Goal: Task Accomplishment & Management: Use online tool/utility

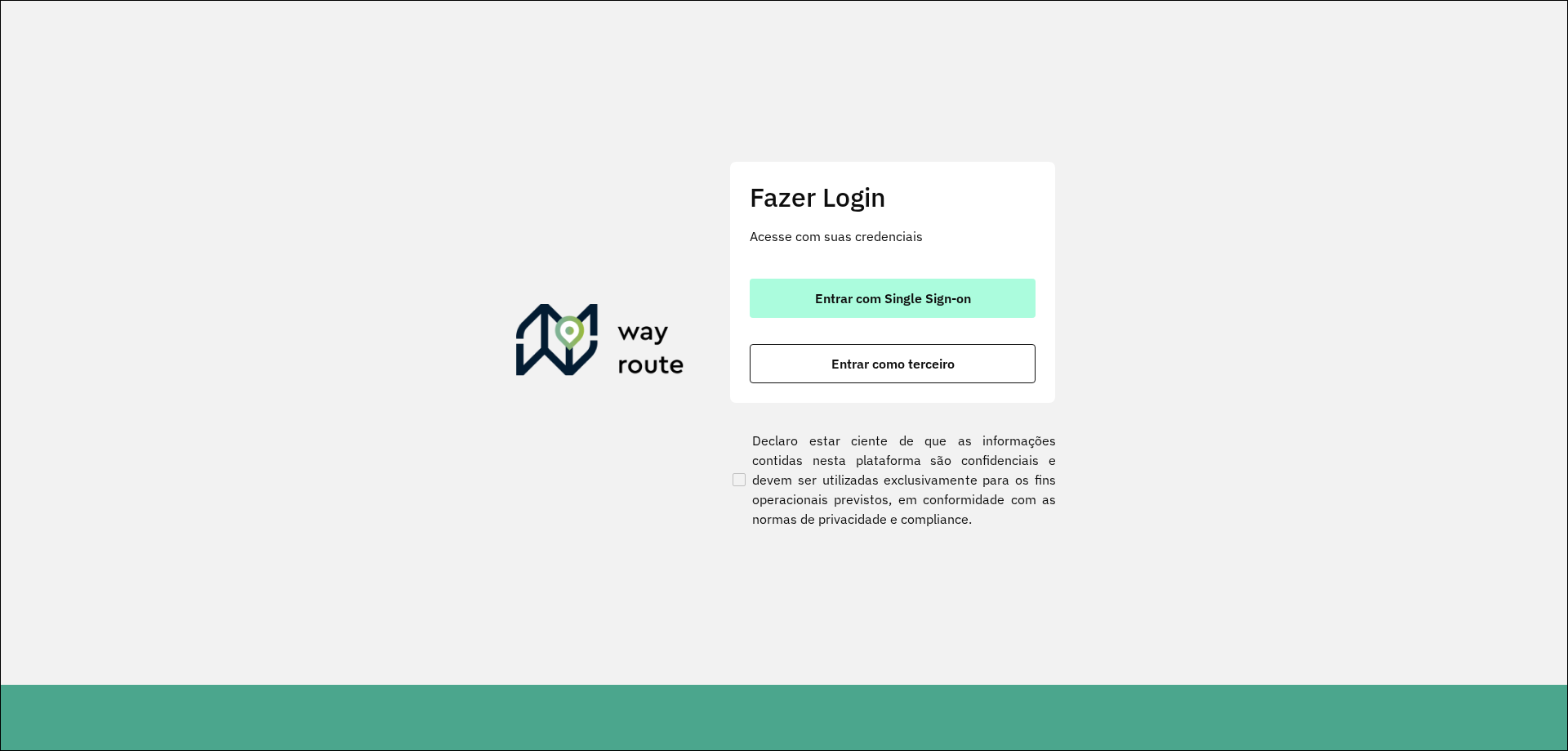
click at [898, 302] on span "Entrar com Single Sign-on" at bounding box center [893, 298] width 156 height 13
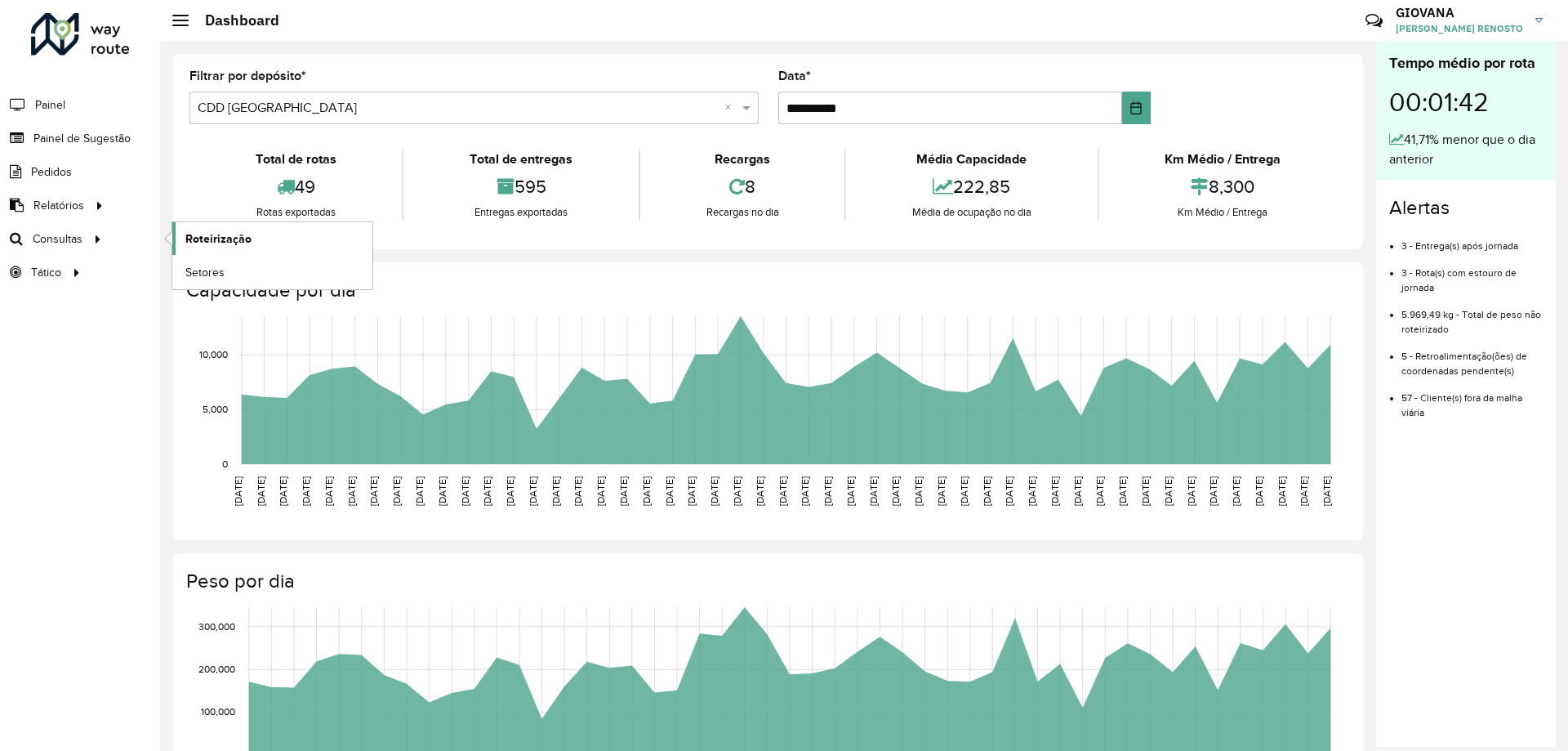
click at [252, 245] on link "Roteirização" at bounding box center [272, 239] width 200 height 33
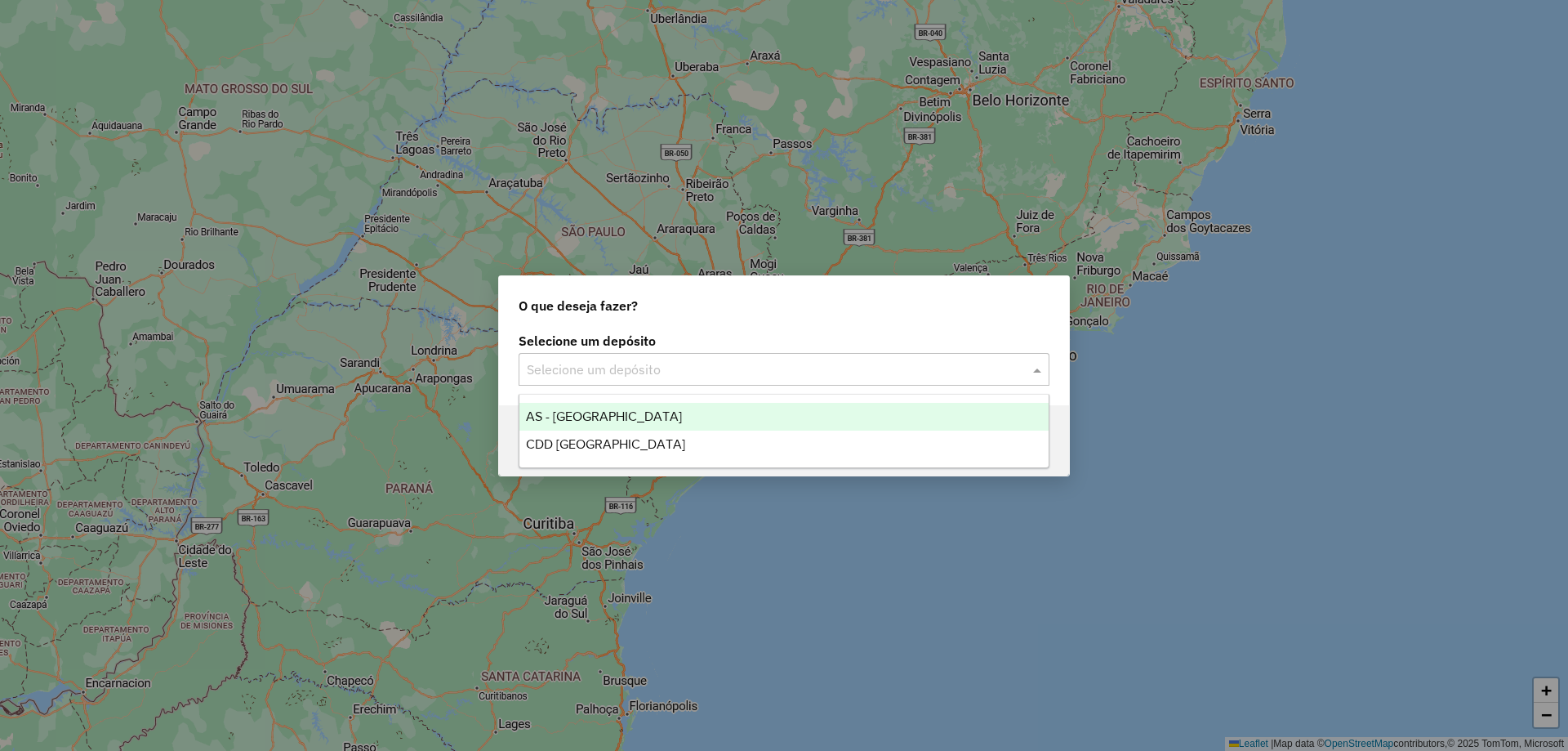
click at [768, 370] on input "text" at bounding box center [768, 369] width 482 height 20
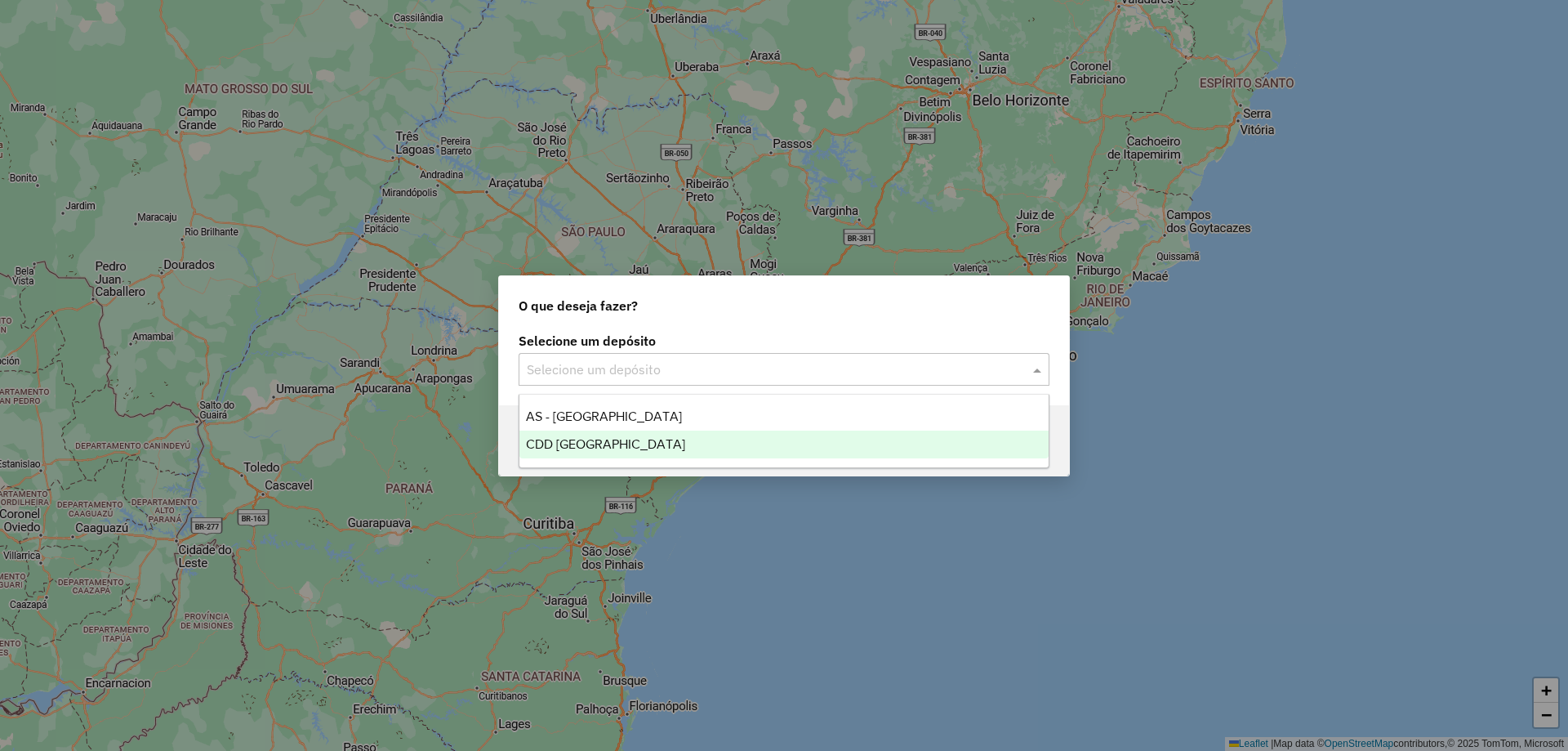
click at [639, 449] on div "CDD [GEOGRAPHIC_DATA]" at bounding box center [784, 444] width 529 height 27
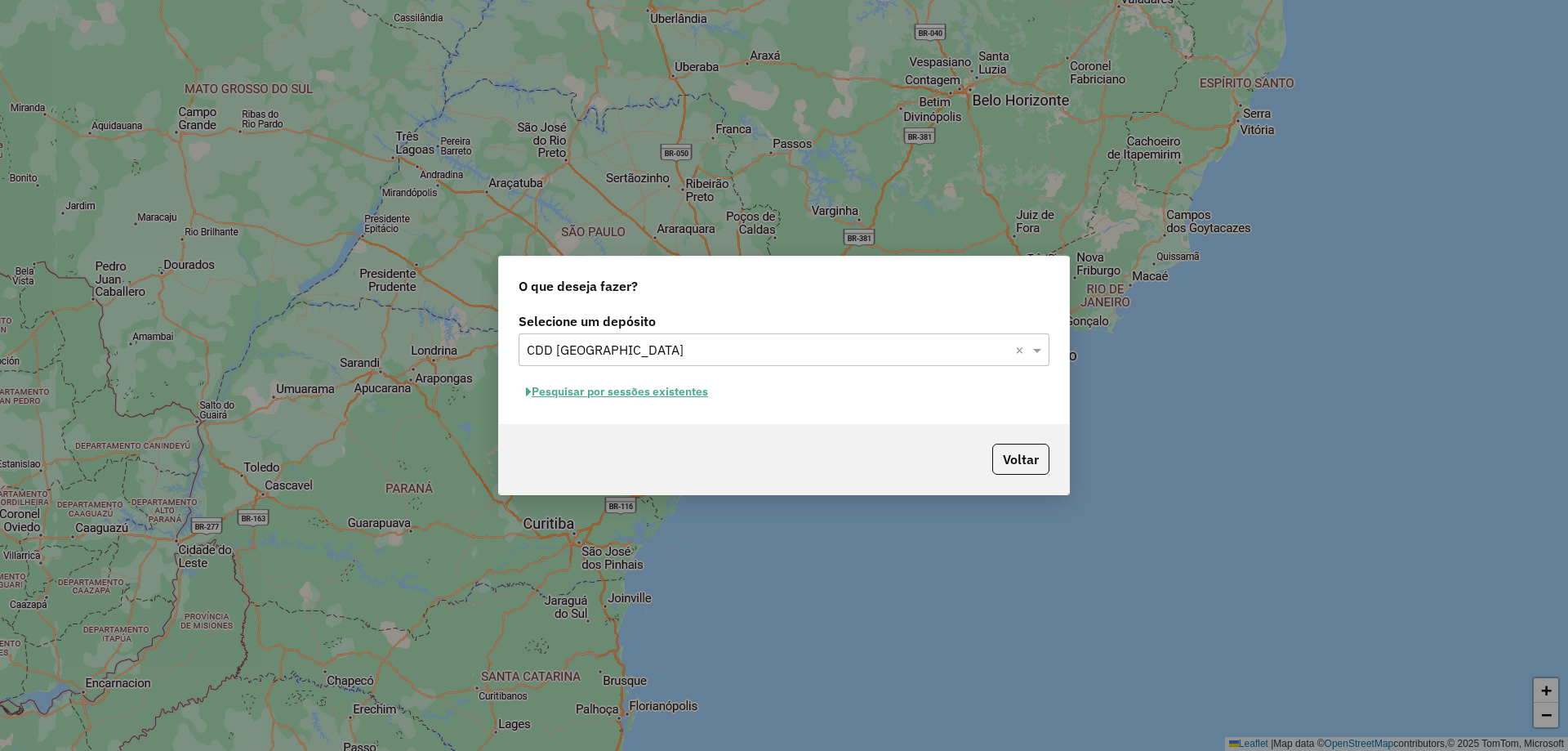
click at [574, 402] on button "Pesquisar por sessões existentes" at bounding box center [617, 391] width 197 height 25
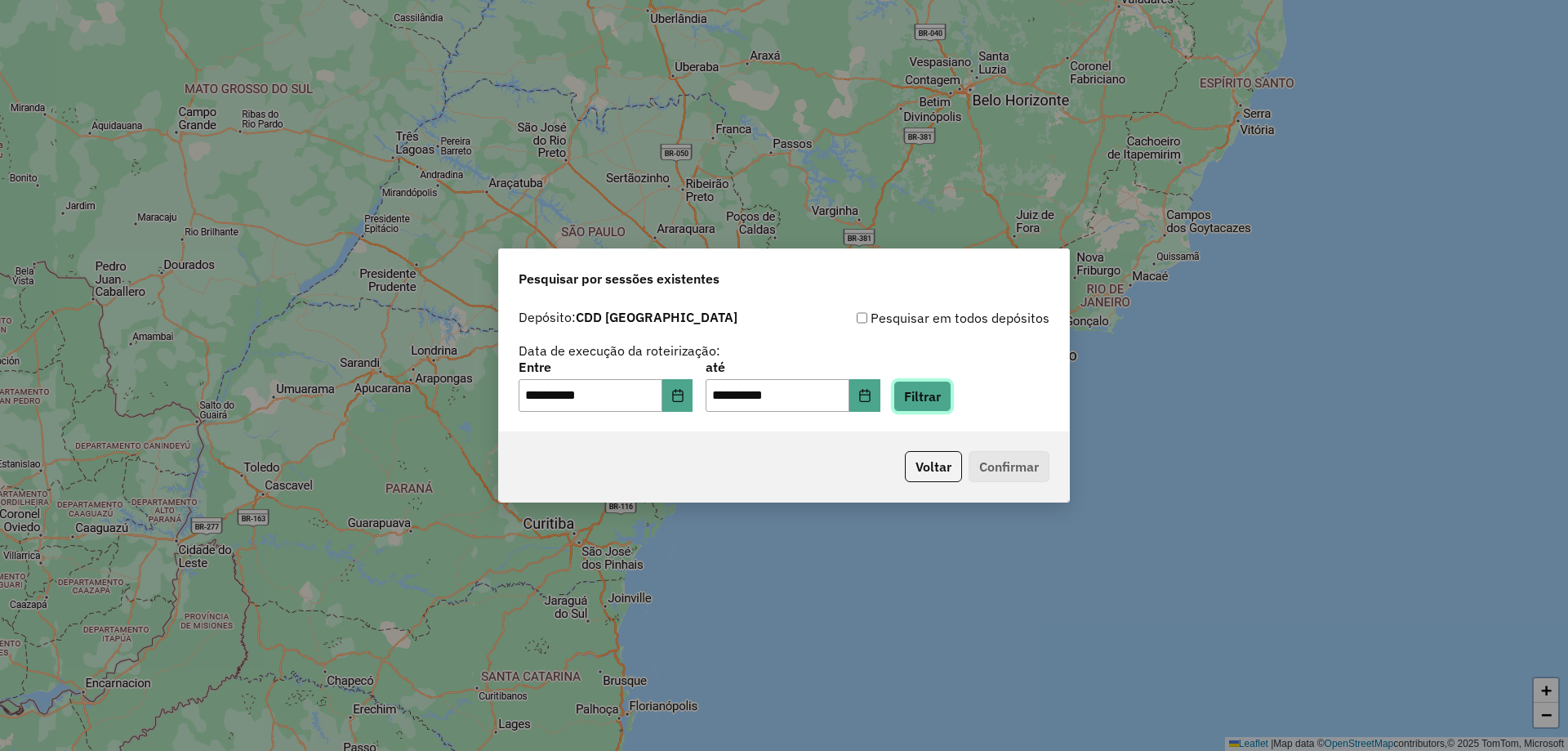
click at [951, 401] on button "Filtrar" at bounding box center [923, 396] width 58 height 31
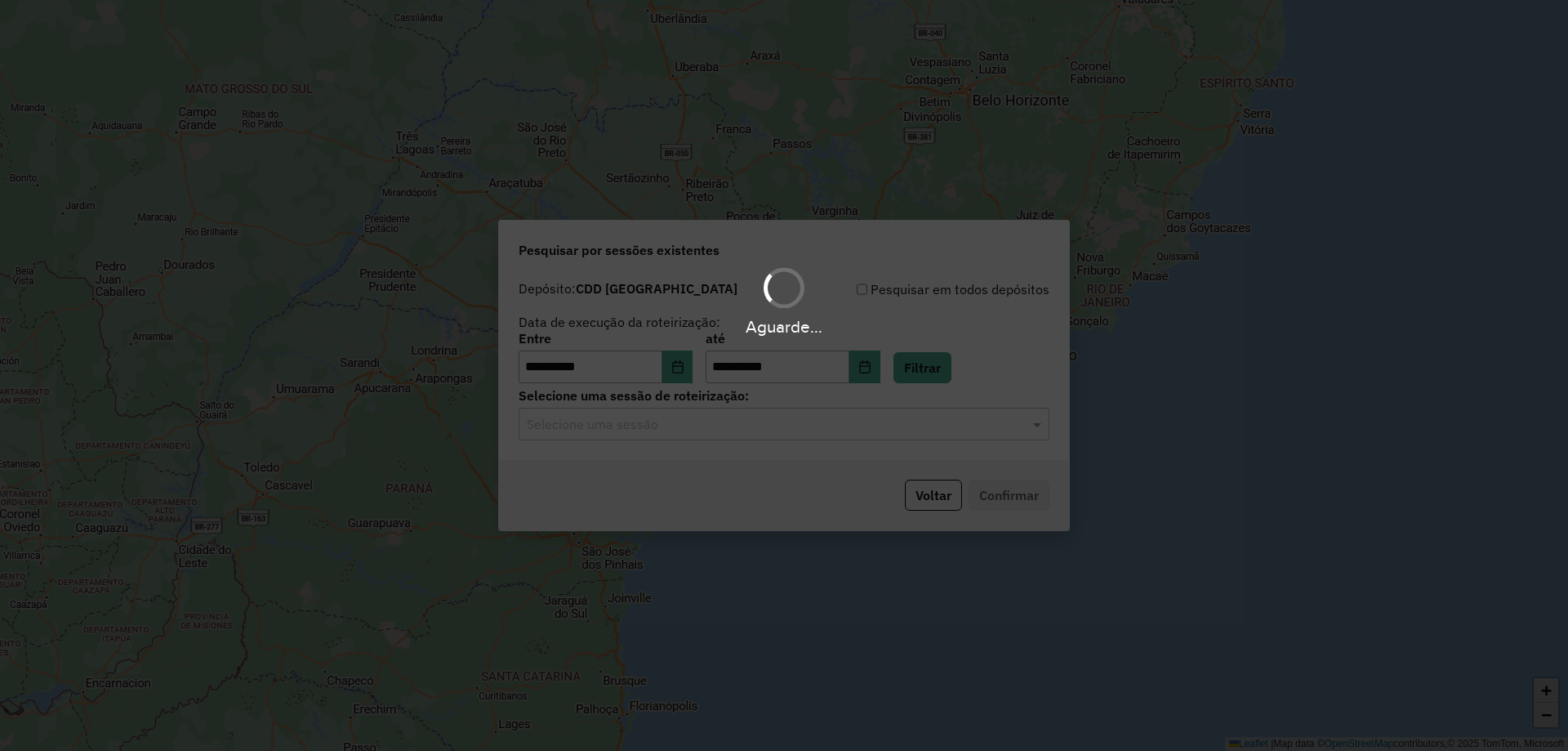
click at [729, 437] on hb-app "**********" at bounding box center [784, 376] width 1568 height 751
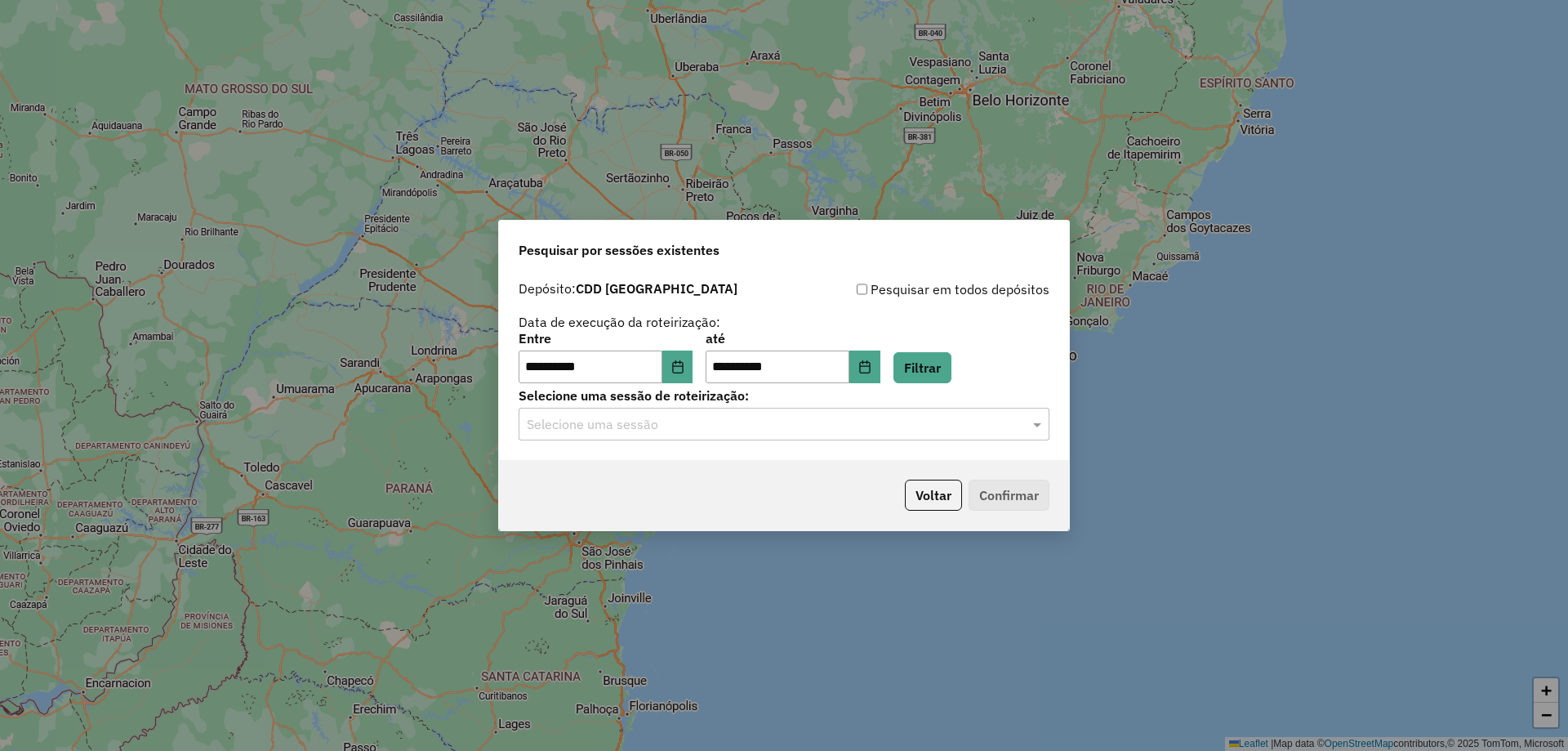
click at [795, 438] on div "Selecione uma sessão" at bounding box center [784, 424] width 531 height 33
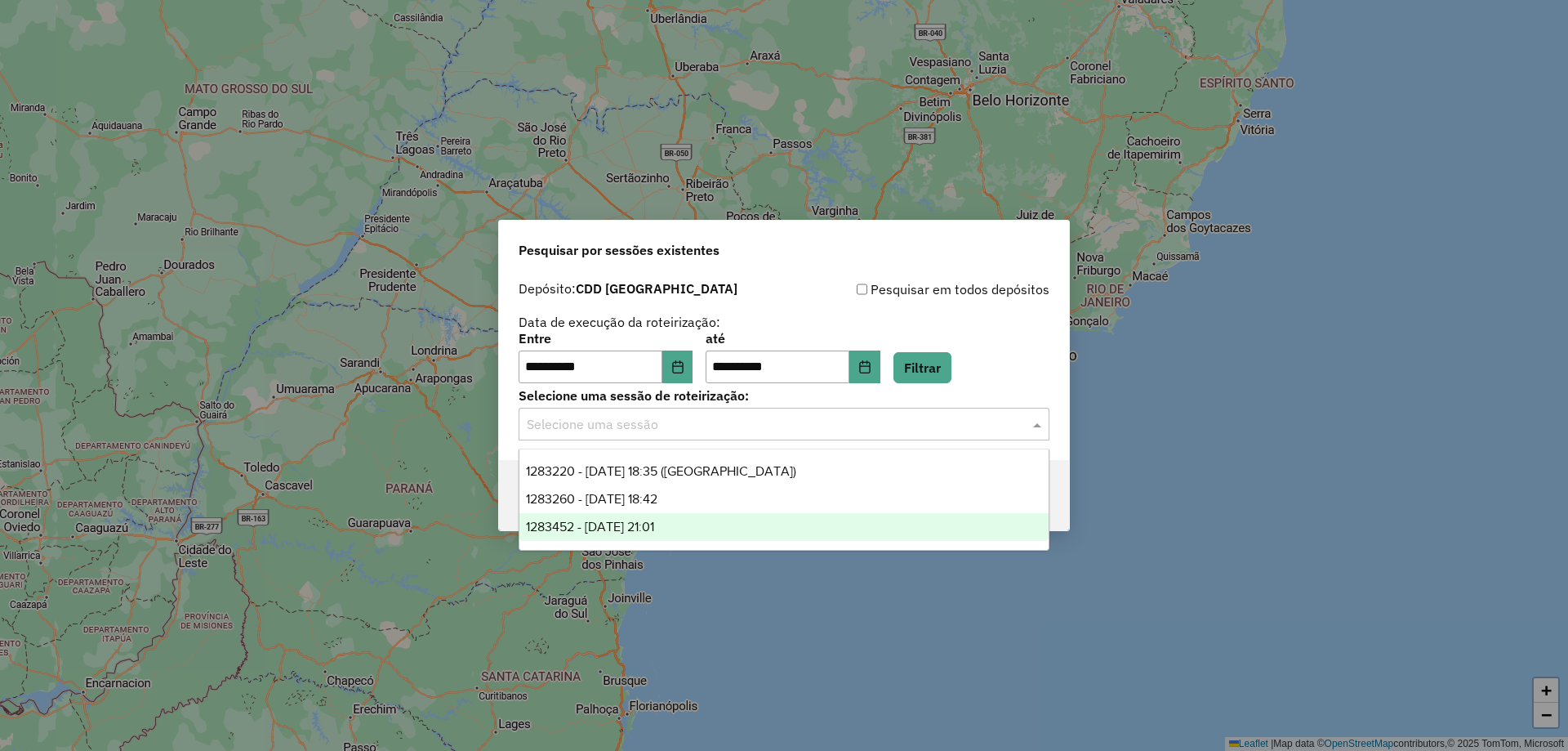
click at [654, 523] on span "1283452 - 26/09/2025 21:01" at bounding box center [590, 527] width 128 height 14
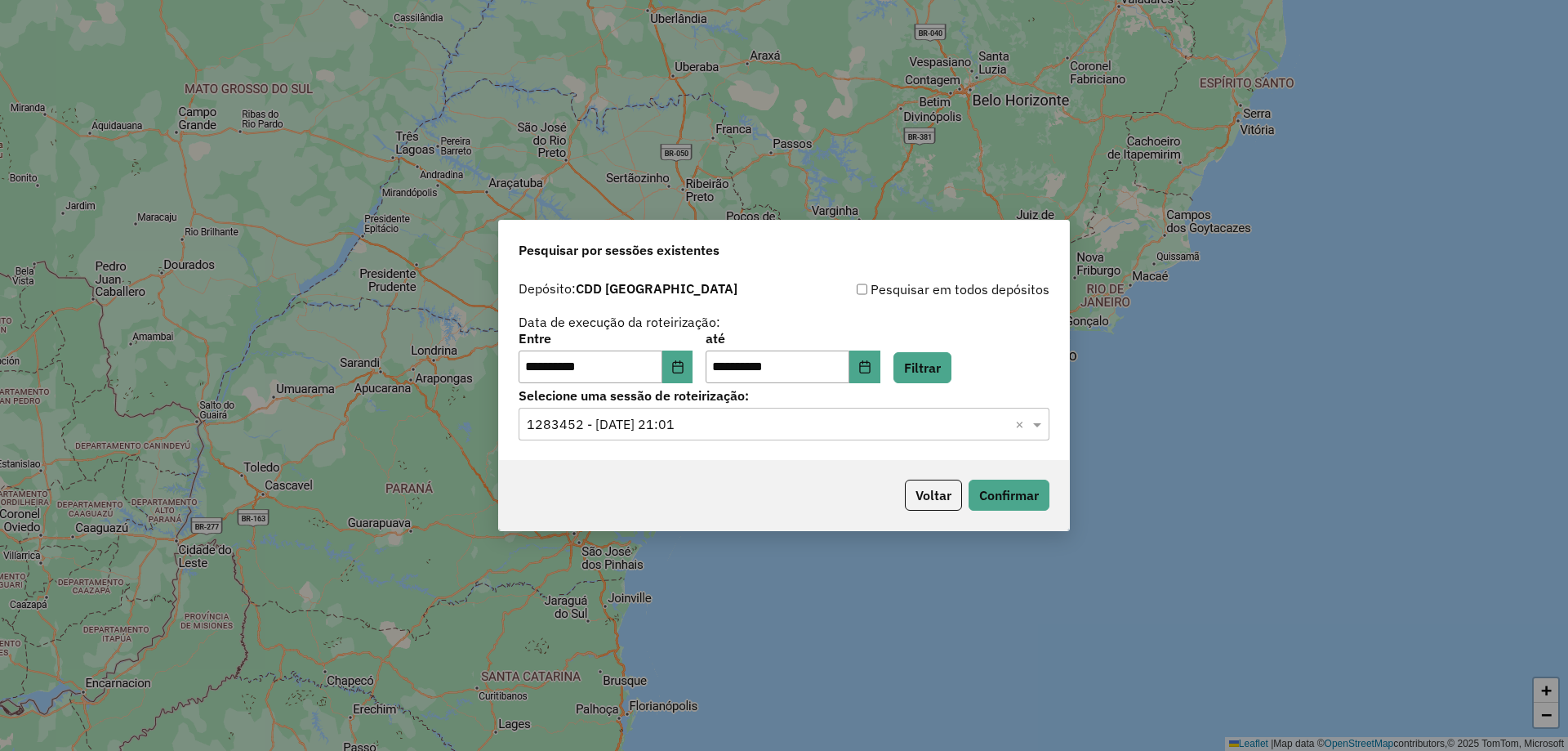
click at [734, 424] on input "text" at bounding box center [768, 424] width 482 height 20
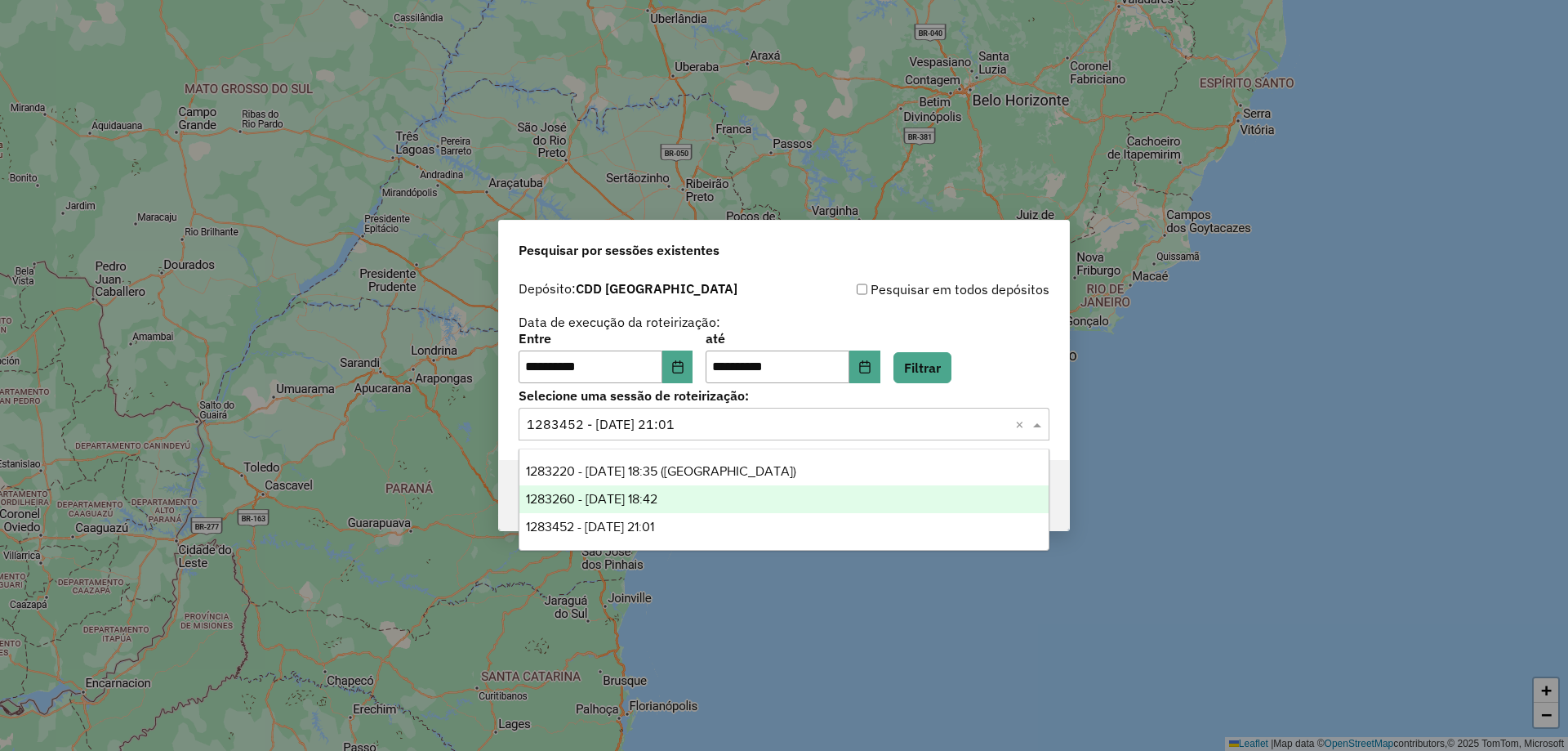
click at [658, 496] on span "1283260 - 26/09/2025 18:42" at bounding box center [592, 499] width 131 height 14
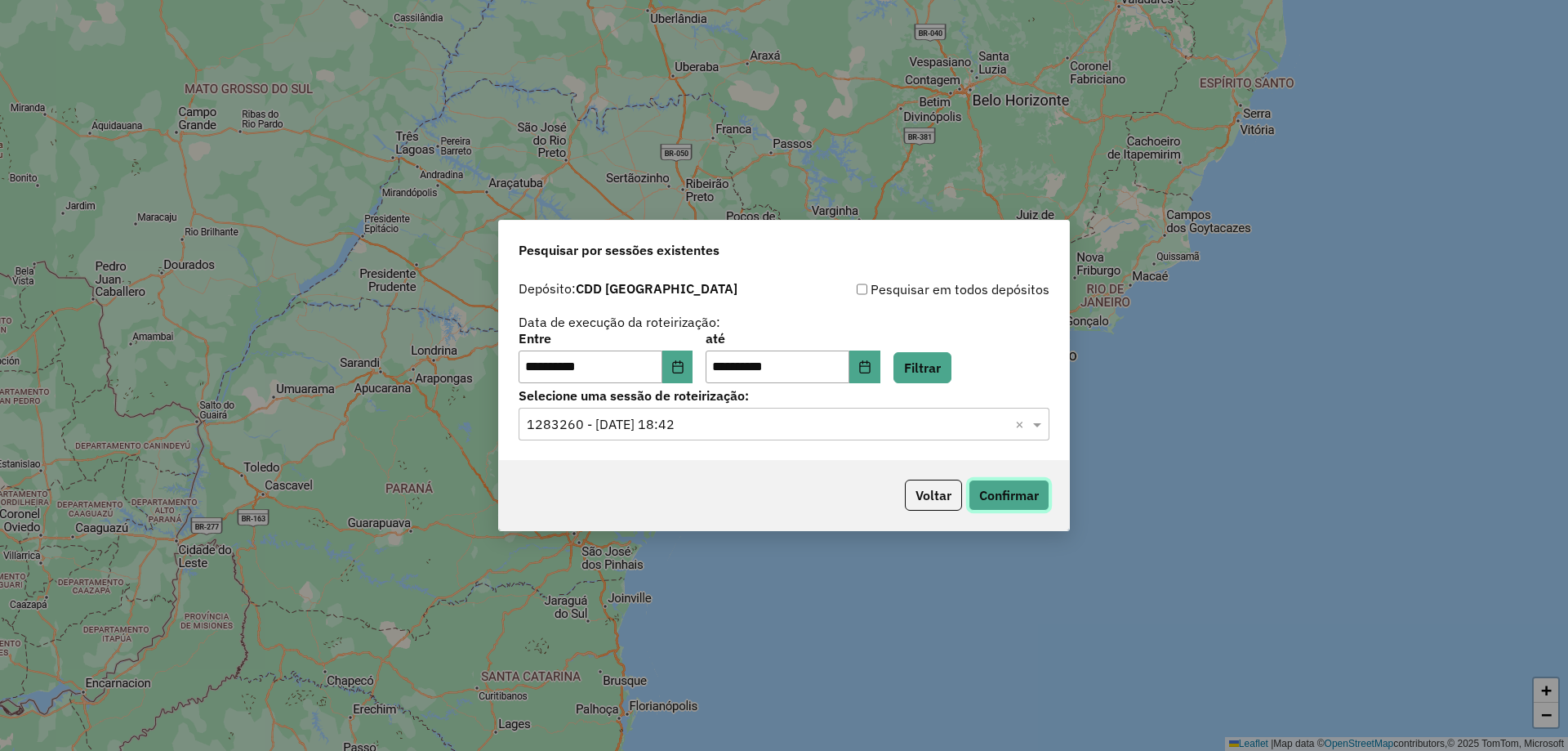
click at [1042, 496] on button "Confirmar" at bounding box center [1009, 495] width 81 height 31
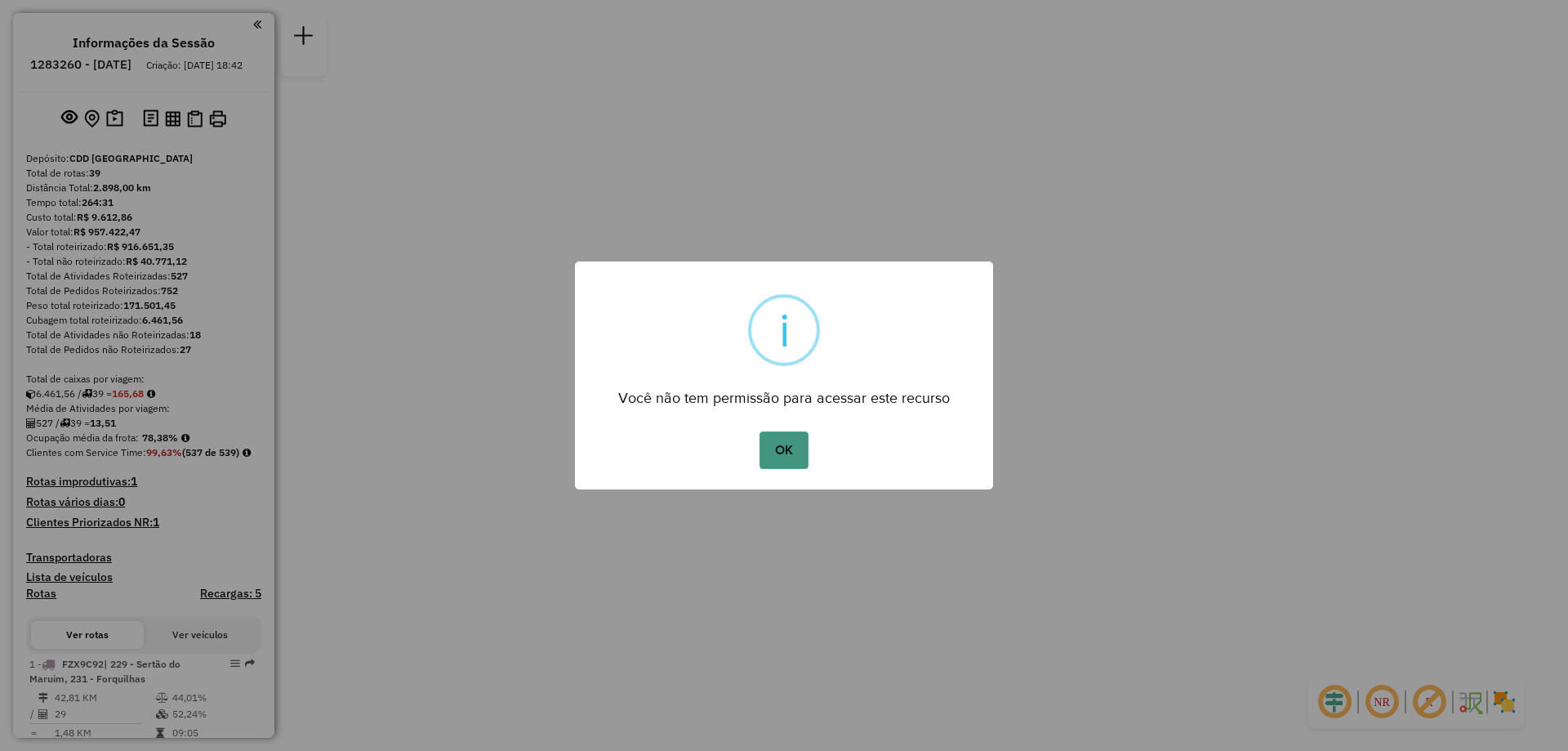
click at [787, 437] on button "OK" at bounding box center [784, 450] width 48 height 38
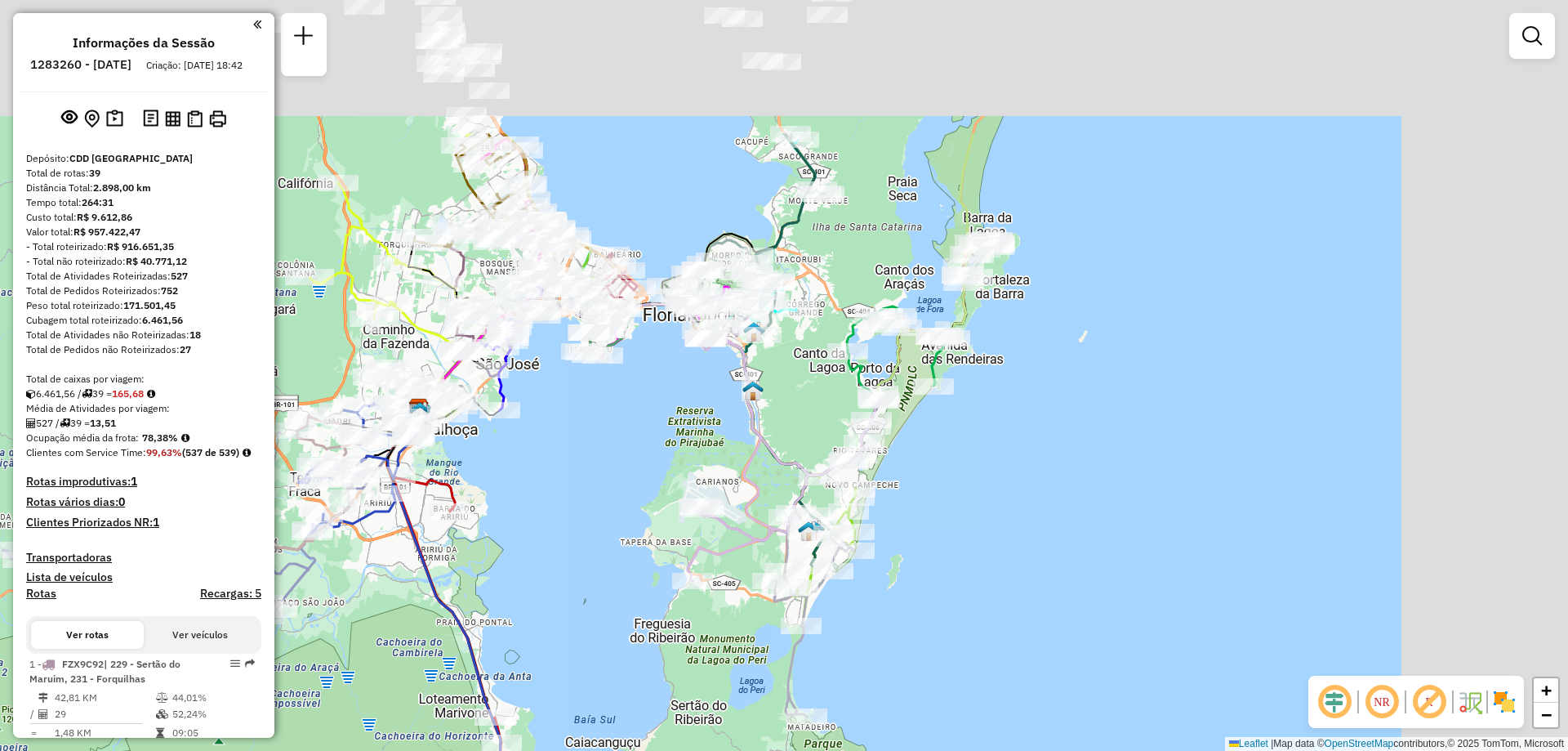
drag, startPoint x: 844, startPoint y: 253, endPoint x: 641, endPoint y: 461, distance: 290.6
click at [641, 461] on div "Janela de atendimento Grade de atendimento Capacidade Transportadoras Veículos …" at bounding box center [784, 376] width 1568 height 751
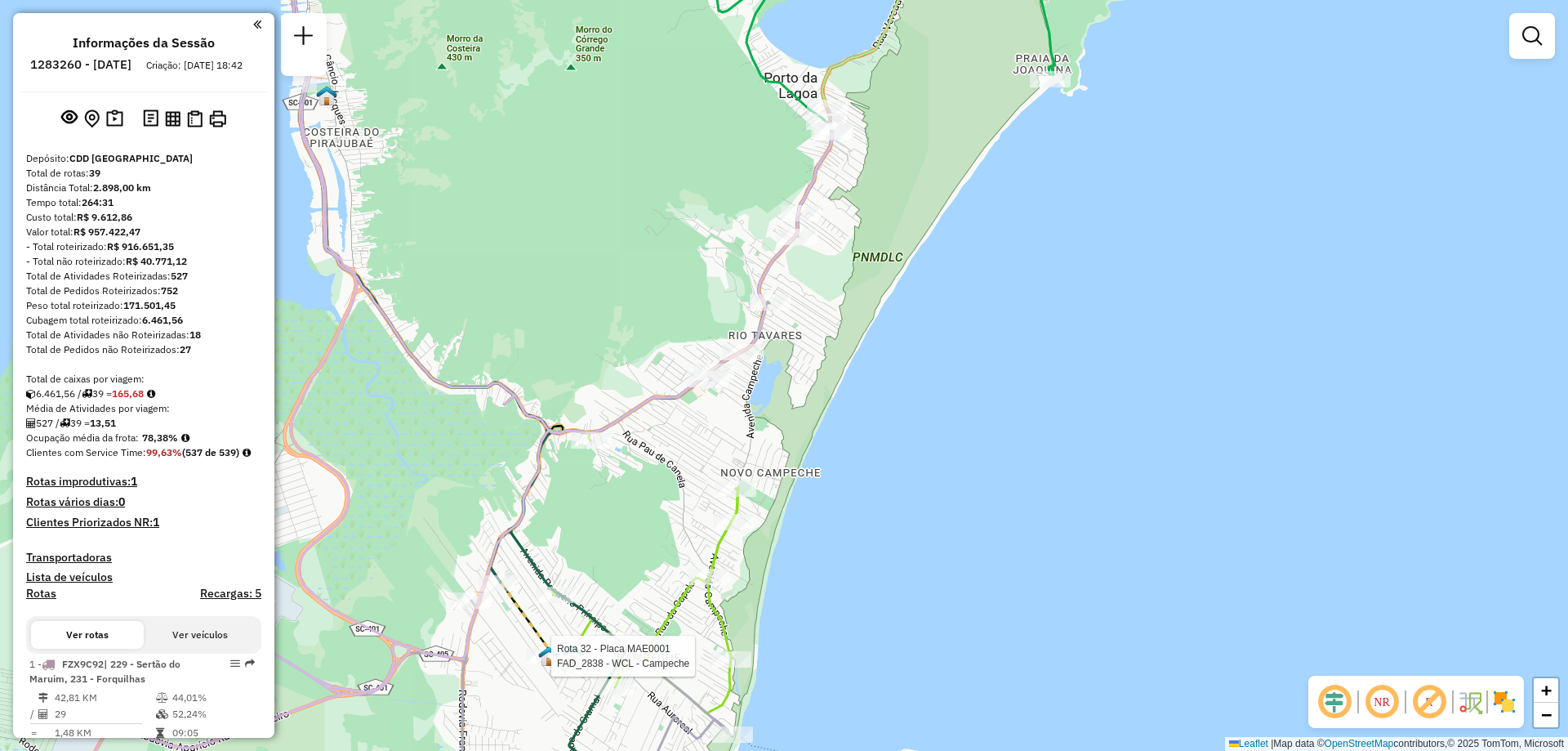
select select "**********"
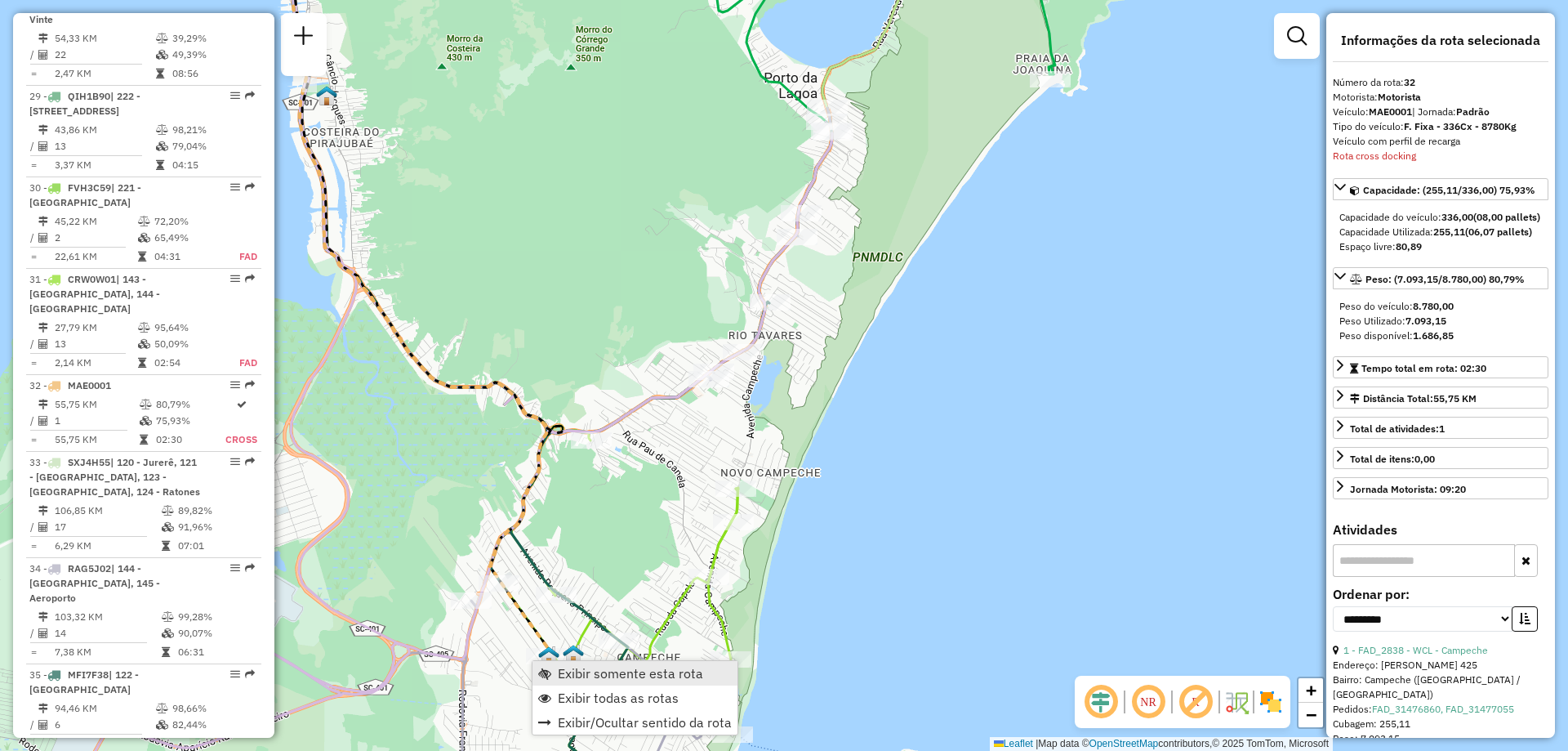
scroll to position [3626, 0]
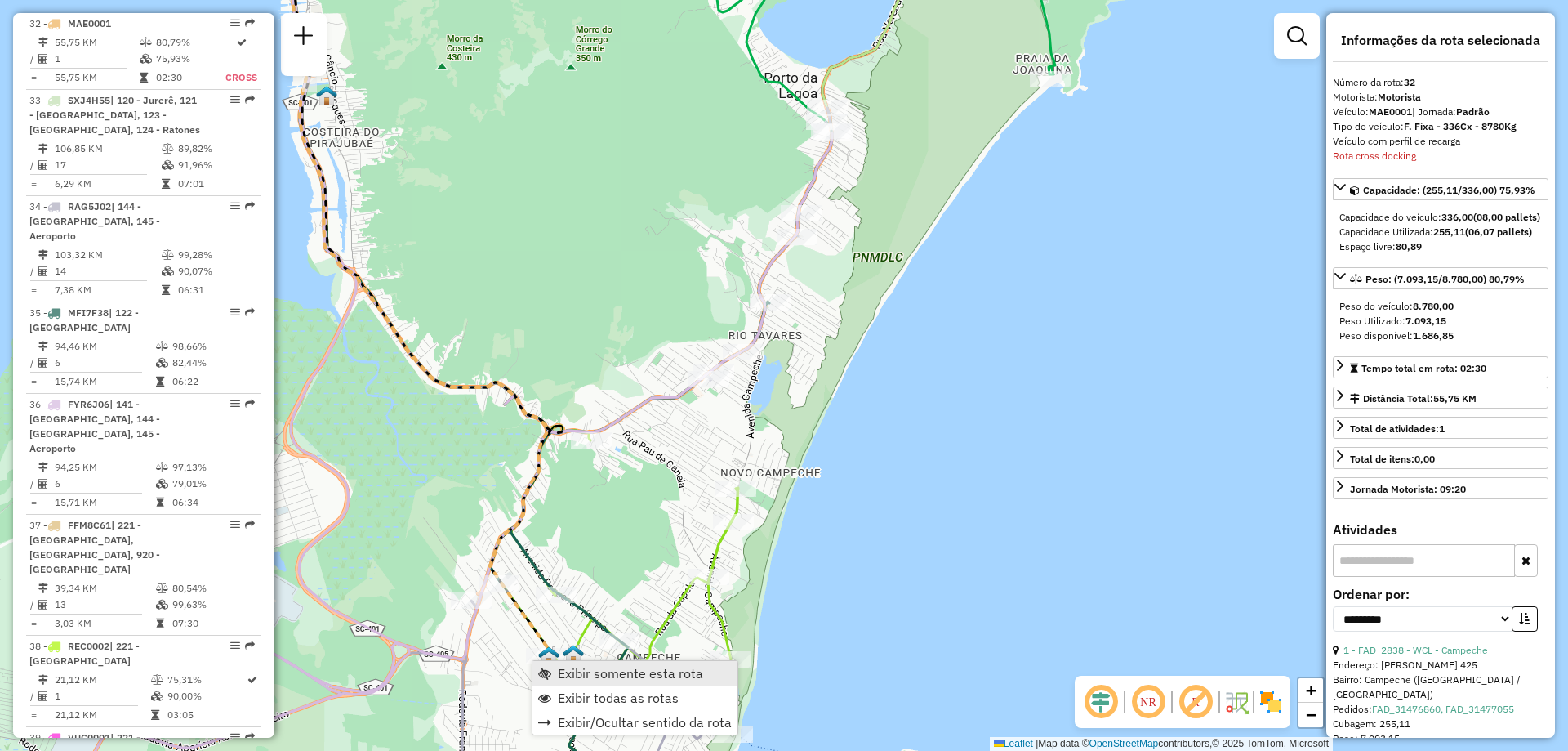
click at [579, 671] on span "Exibir somente esta rota" at bounding box center [630, 673] width 145 height 13
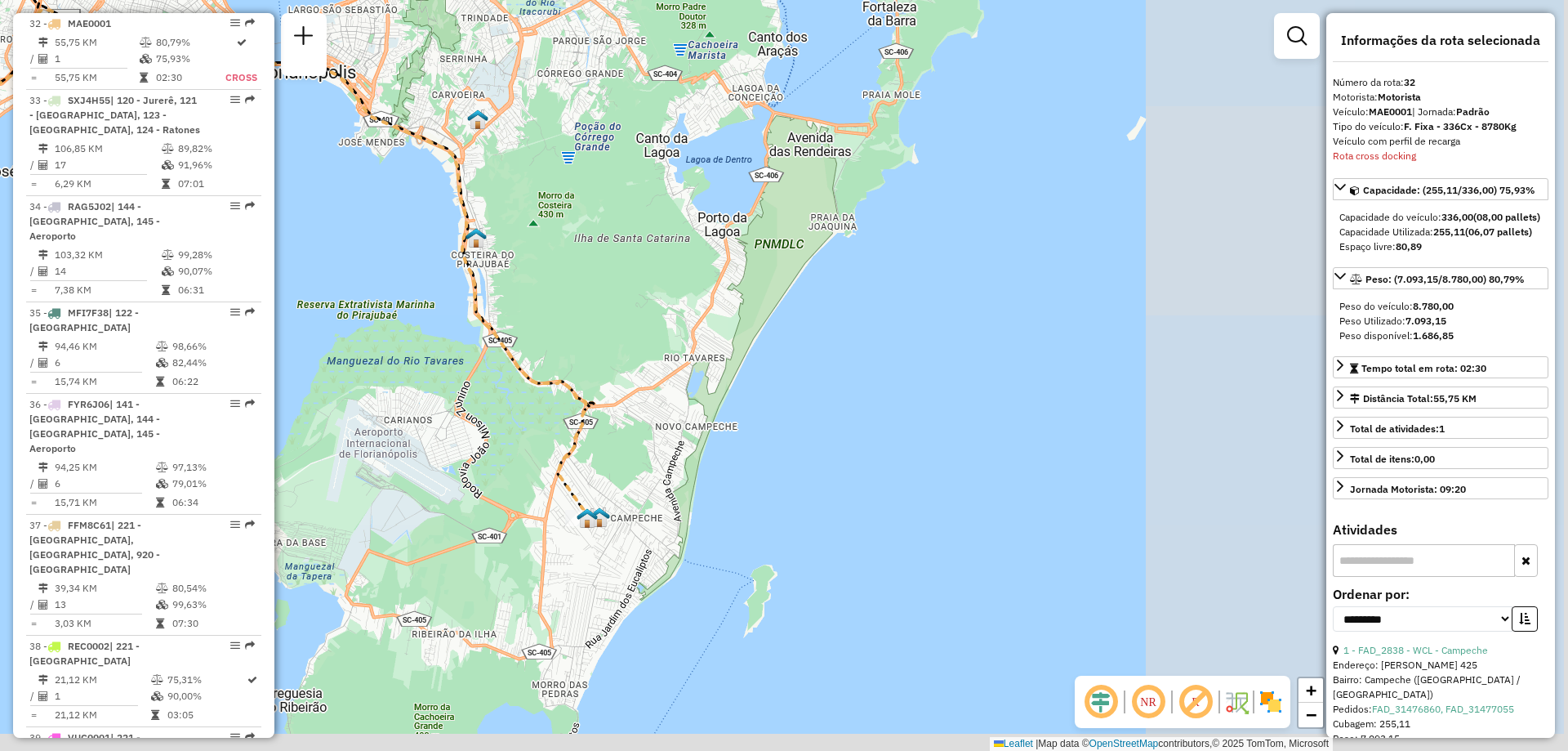
drag, startPoint x: 1042, startPoint y: 565, endPoint x: 454, endPoint y: 445, distance: 600.1
click at [454, 445] on div "Janela de atendimento Grade de atendimento Capacidade Transportadoras Veículos …" at bounding box center [784, 376] width 1568 height 751
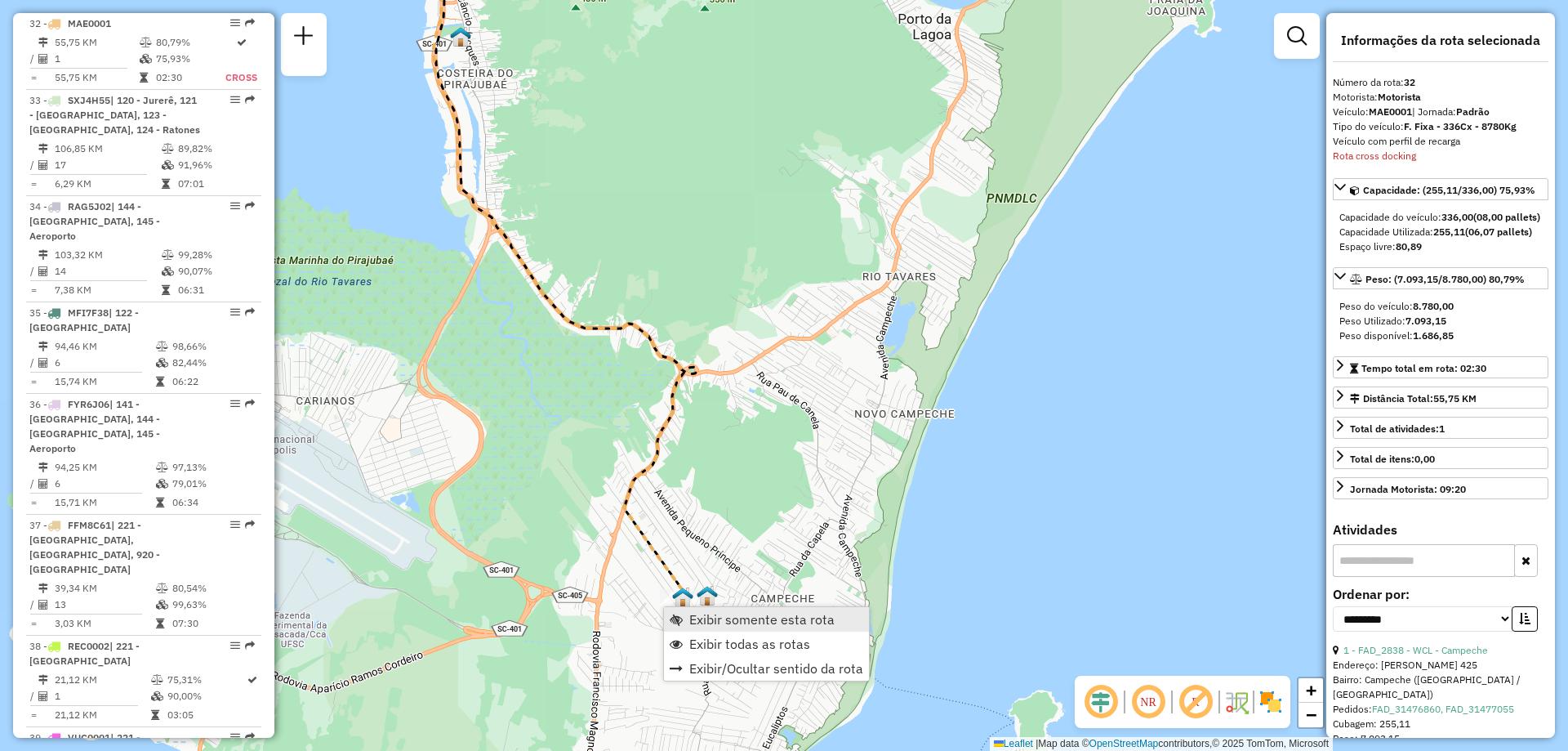
click at [708, 617] on span "Exibir somente esta rota" at bounding box center [762, 619] width 145 height 13
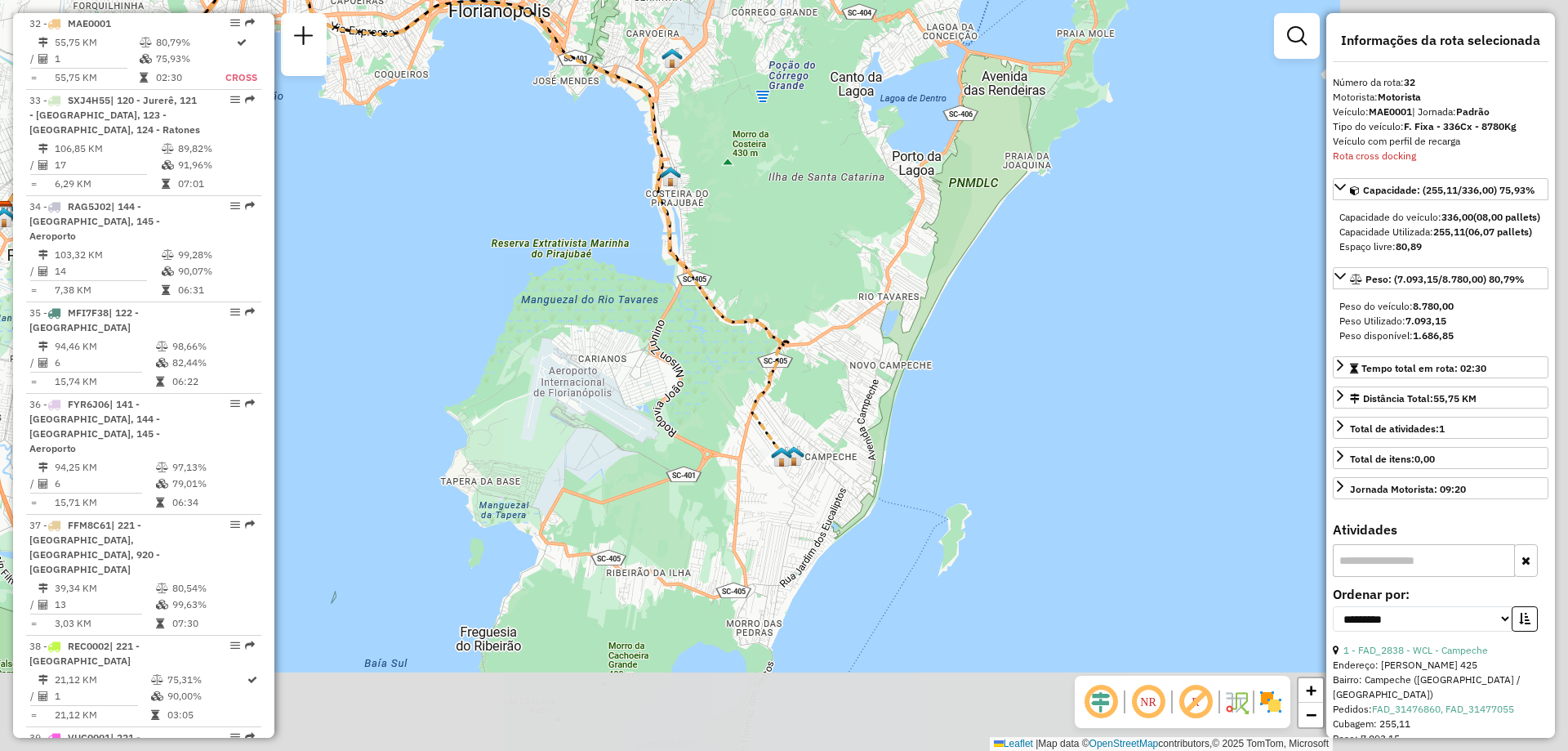
drag, startPoint x: 1038, startPoint y: 590, endPoint x: 645, endPoint y: 409, distance: 432.7
click at [645, 409] on div "Janela de atendimento Grade de atendimento Capacidade Transportadoras Veículos …" at bounding box center [784, 376] width 1568 height 751
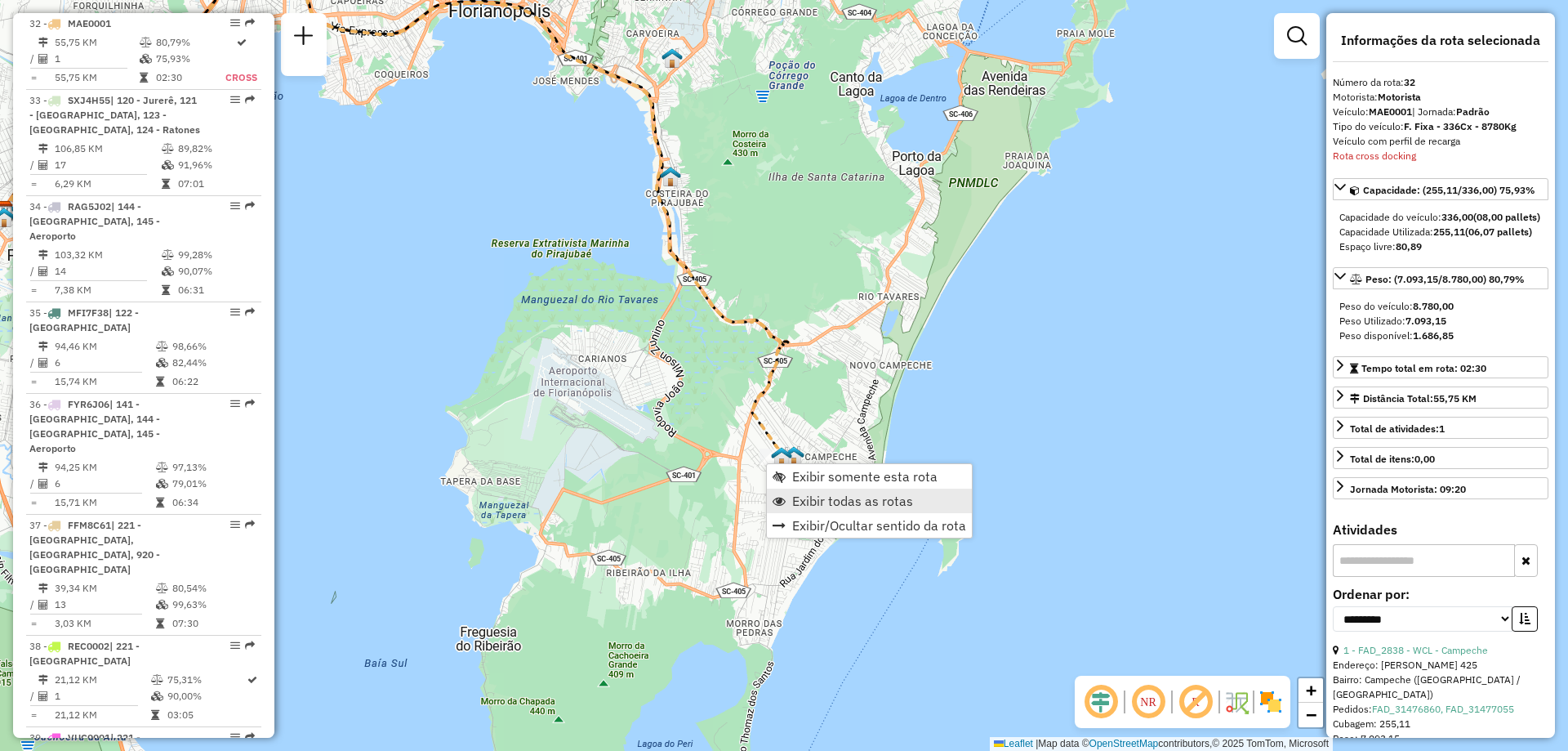
click at [815, 495] on span "Exibir todas as rotas" at bounding box center [853, 500] width 121 height 13
